Goal: Information Seeking & Learning: Compare options

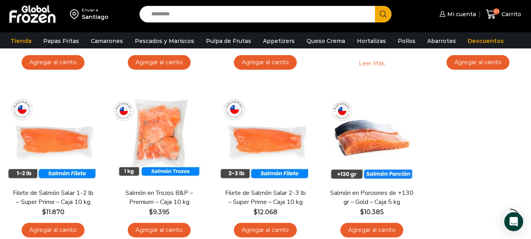
scroll to position [214, 0]
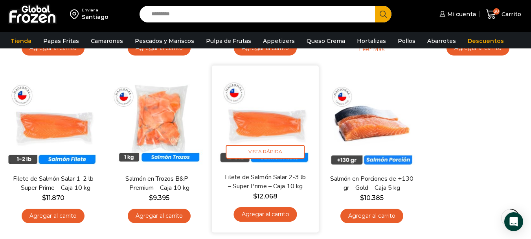
click at [306, 189] on link "Filete de Salmón Salar 2-3 lb – Super Prime – Caja 10 kg" at bounding box center [266, 181] width 86 height 18
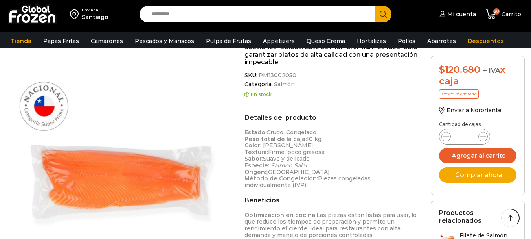
click at [530, 118] on html "WordPress WooCommerce Themes Enviar a Santiago Search input Search Mi cuenta" at bounding box center [265, 214] width 531 height 902
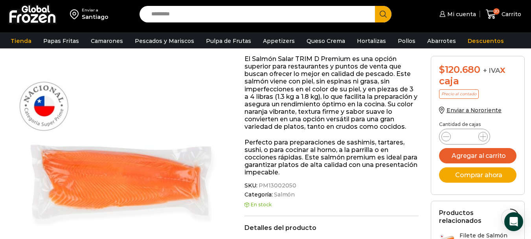
scroll to position [80, 0]
